Goal: Task Accomplishment & Management: Manage account settings

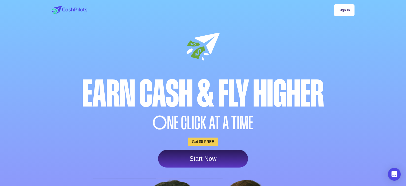
click at [345, 14] on link "Sign In" at bounding box center [344, 10] width 20 height 12
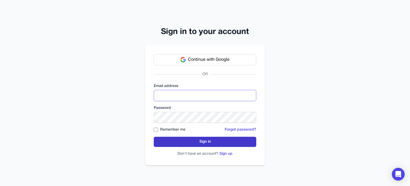
type input "**********"
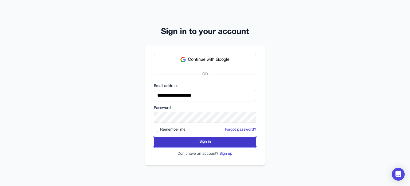
click at [214, 137] on button "Sign in" at bounding box center [205, 141] width 103 height 10
